Goal: Use online tool/utility: Utilize a website feature to perform a specific function

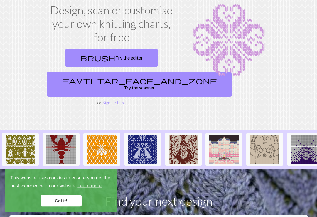
click at [130, 56] on link "brush Try the editor" at bounding box center [111, 58] width 93 height 18
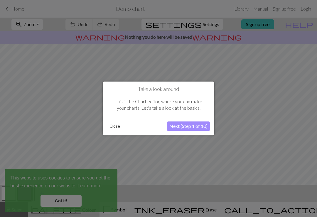
click at [195, 127] on button "Next (Step 1 of 10)" at bounding box center [188, 126] width 43 height 9
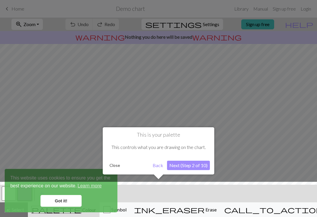
click at [190, 164] on button "Next (Step 2 of 10)" at bounding box center [188, 165] width 43 height 9
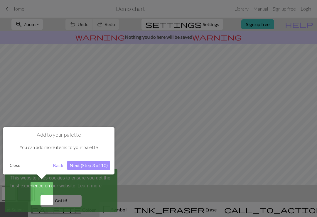
click at [135, 114] on div at bounding box center [158, 108] width 317 height 217
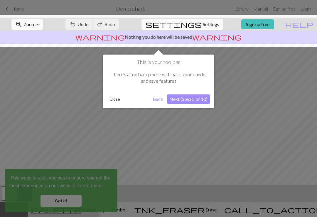
click at [175, 131] on div at bounding box center [158, 108] width 317 height 217
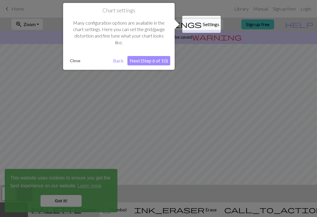
click at [189, 112] on div at bounding box center [158, 108] width 317 height 217
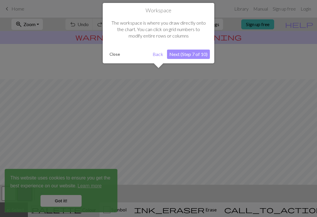
scroll to position [35, 0]
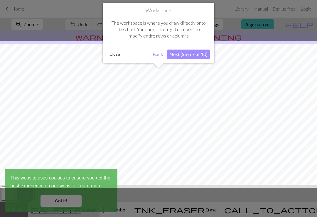
click at [202, 106] on div at bounding box center [158, 114] width 323 height 147
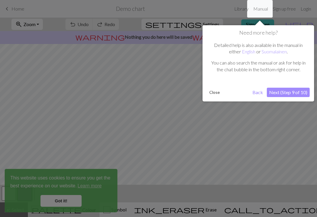
click at [201, 106] on div at bounding box center [158, 108] width 317 height 217
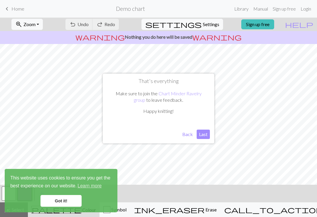
click at [202, 112] on p "Happy knitting!" at bounding box center [158, 111] width 97 height 6
click at [205, 133] on button "Last" at bounding box center [202, 134] width 13 height 9
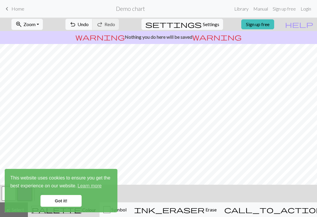
click at [71, 201] on link "Got it!" at bounding box center [60, 201] width 41 height 12
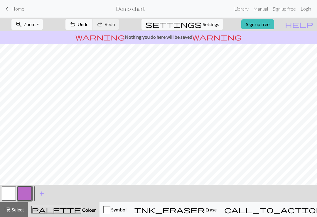
click at [290, 205] on button "call_to_action Knitting mode Knitting mode" at bounding box center [288, 209] width 136 height 15
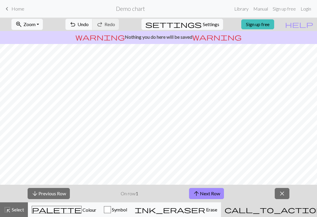
click at [287, 192] on button "close" at bounding box center [281, 193] width 15 height 11
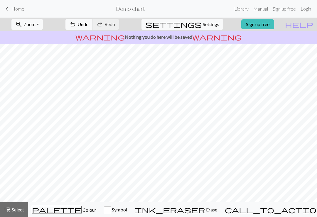
click at [203, 23] on span "Settings" at bounding box center [211, 24] width 16 height 7
select select "aran"
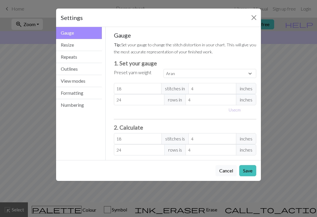
click at [86, 46] on button "Resize" at bounding box center [79, 45] width 46 height 12
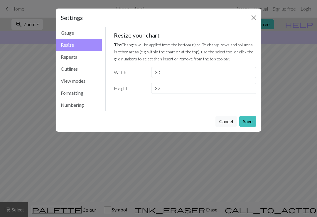
click at [85, 62] on button "Repeats" at bounding box center [79, 57] width 46 height 12
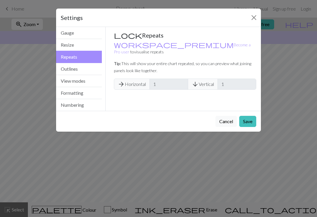
click at [83, 67] on button "Outlines" at bounding box center [79, 69] width 46 height 12
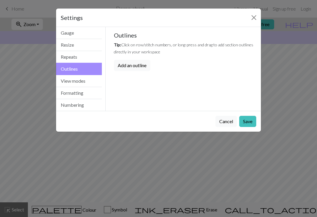
click at [78, 81] on button "View modes" at bounding box center [79, 81] width 46 height 12
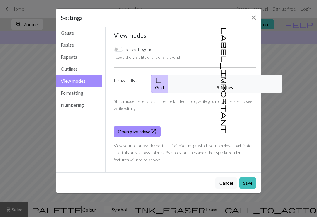
click at [82, 91] on button "Formatting" at bounding box center [79, 93] width 46 height 12
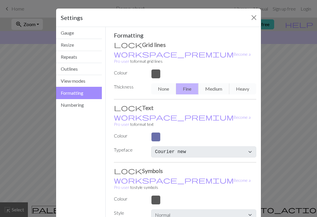
click at [77, 104] on button "Numbering" at bounding box center [79, 105] width 46 height 12
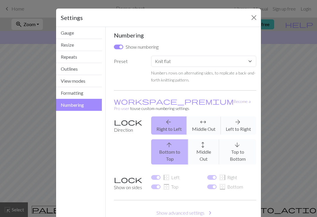
click at [83, 44] on button "Resize" at bounding box center [79, 45] width 46 height 12
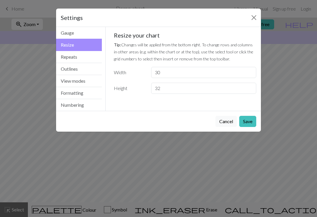
click at [81, 34] on button "Gauge" at bounding box center [79, 33] width 46 height 12
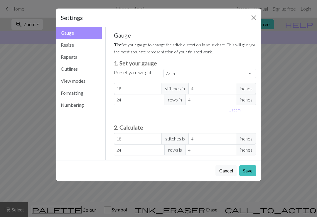
click at [251, 18] on button "Close" at bounding box center [253, 17] width 9 height 9
